Goal: Transaction & Acquisition: Purchase product/service

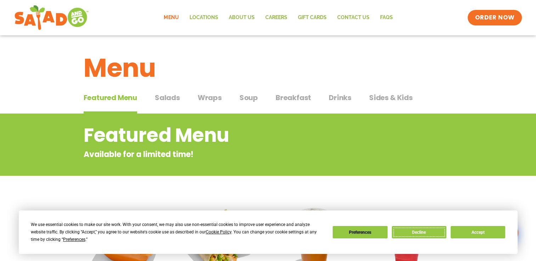
click at [410, 237] on button "Decline" at bounding box center [419, 232] width 55 height 12
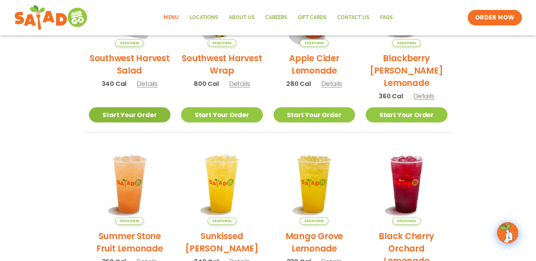
scroll to position [228, 0]
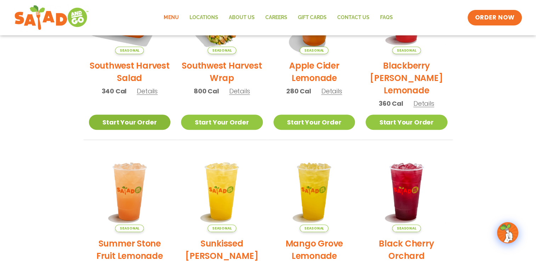
click at [120, 117] on link "Start Your Order" at bounding box center [130, 122] width 82 height 15
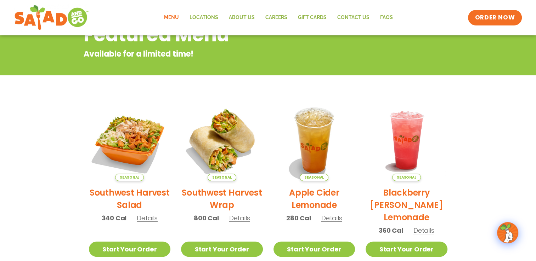
scroll to position [121, 0]
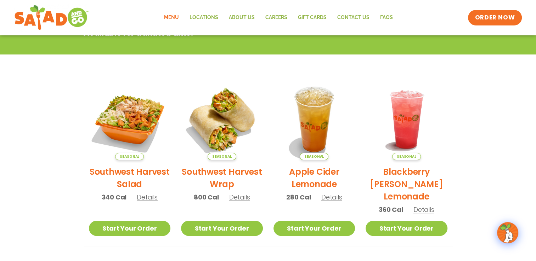
click at [171, 19] on link "Menu" at bounding box center [171, 18] width 25 height 16
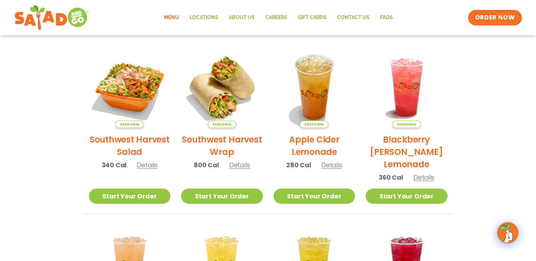
scroll to position [157, 0]
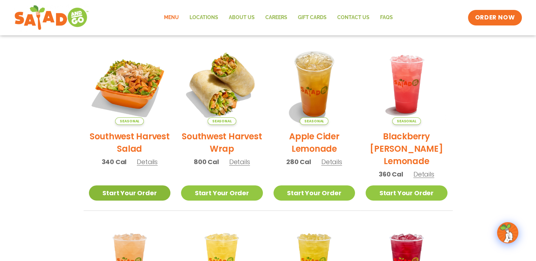
click at [137, 197] on link "Start Your Order" at bounding box center [130, 193] width 82 height 15
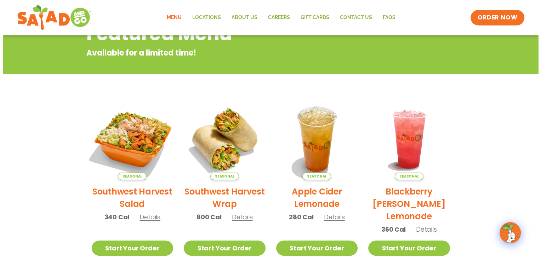
scroll to position [106, 0]
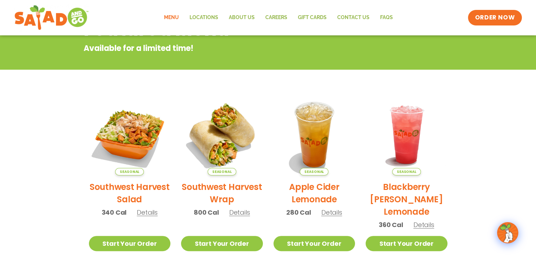
click at [146, 209] on span "Details" at bounding box center [147, 212] width 21 height 9
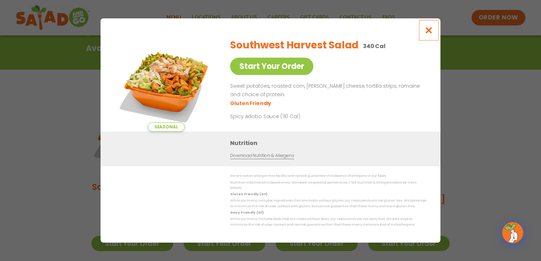
click at [426, 32] on icon "Close modal" at bounding box center [429, 30] width 9 height 7
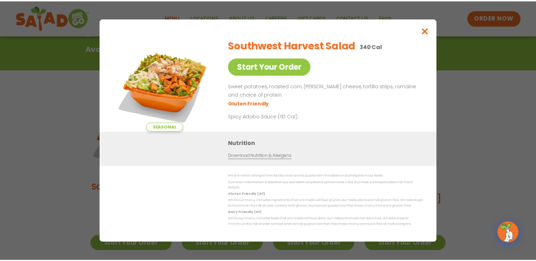
scroll to position [113, 0]
